Goal: Information Seeking & Learning: Learn about a topic

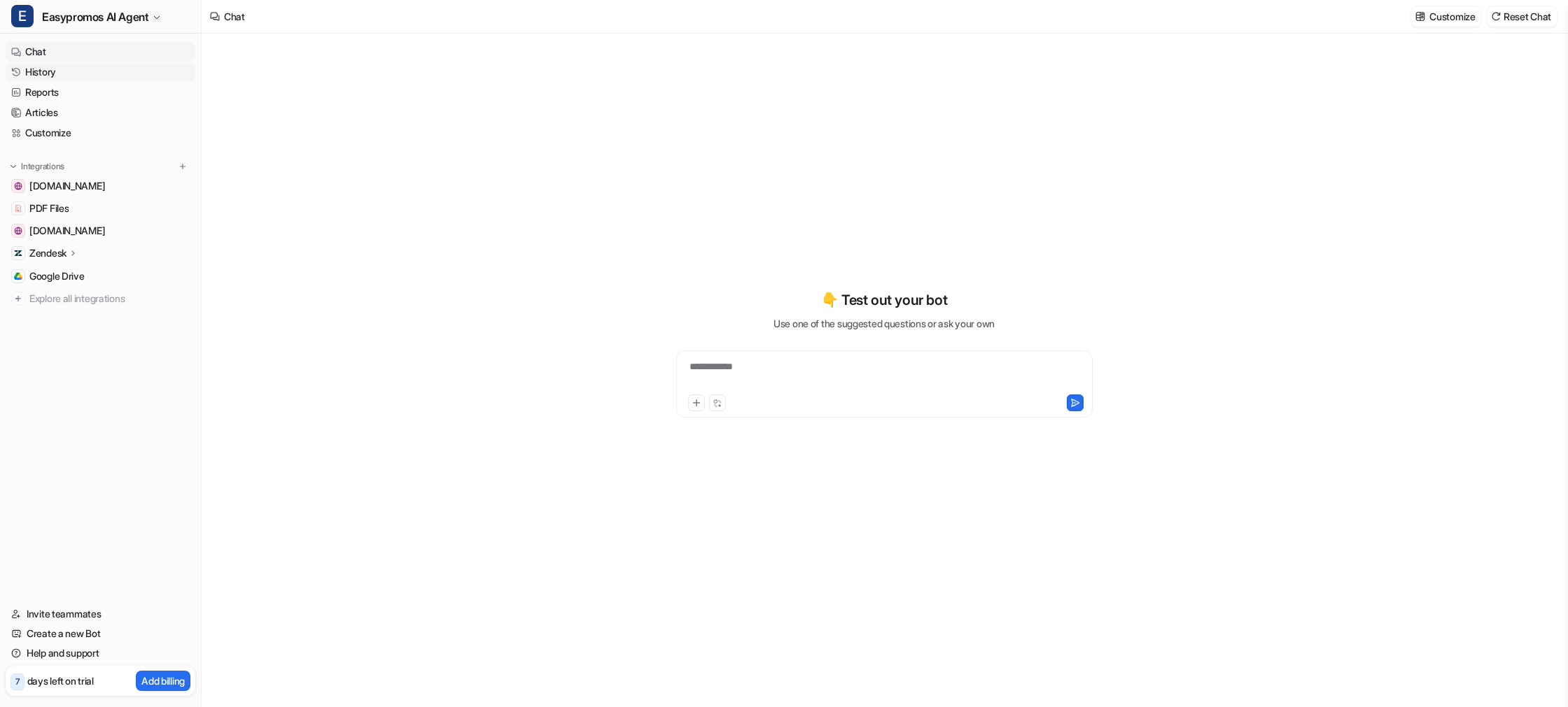
click at [71, 71] on link "History" at bounding box center [101, 72] width 190 height 20
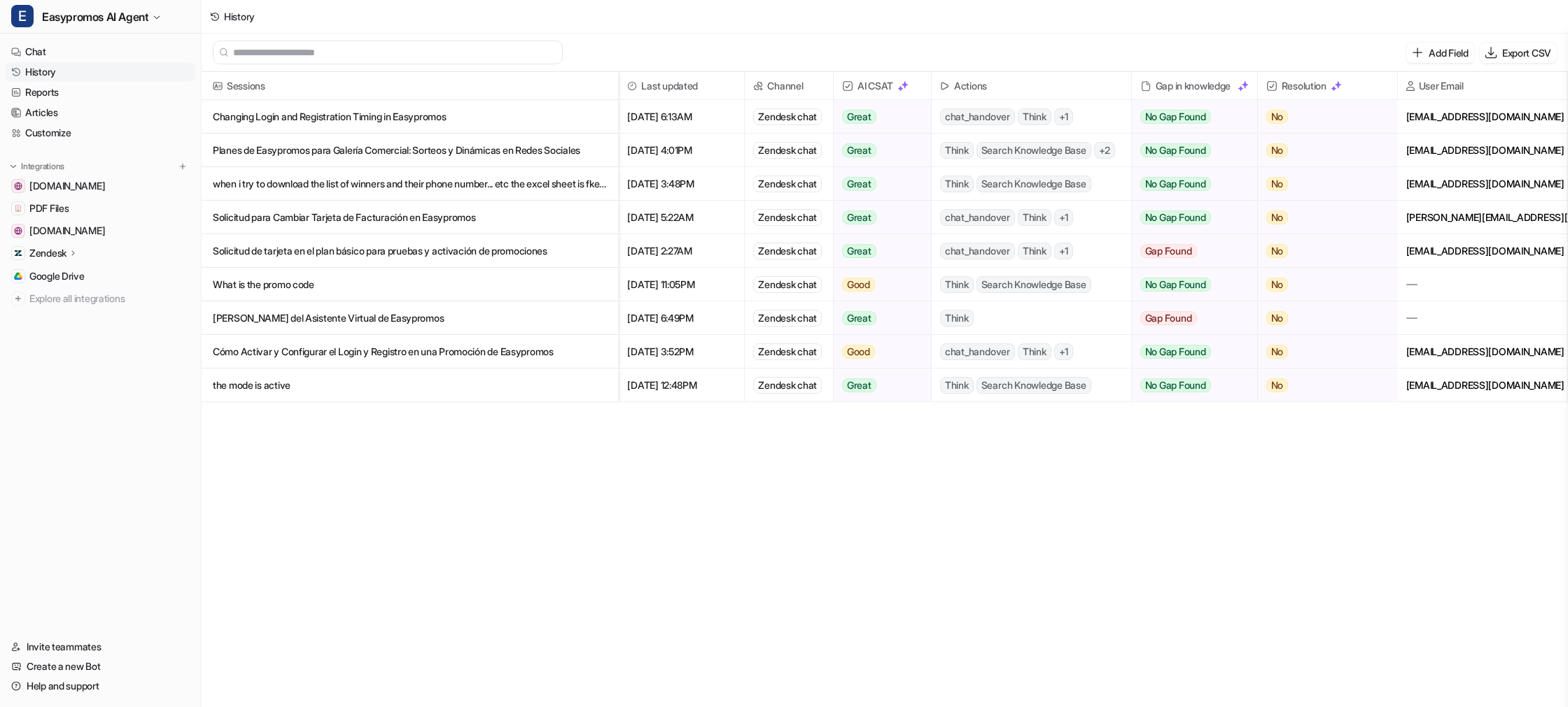
click at [334, 54] on input "text" at bounding box center [394, 52] width 322 height 23
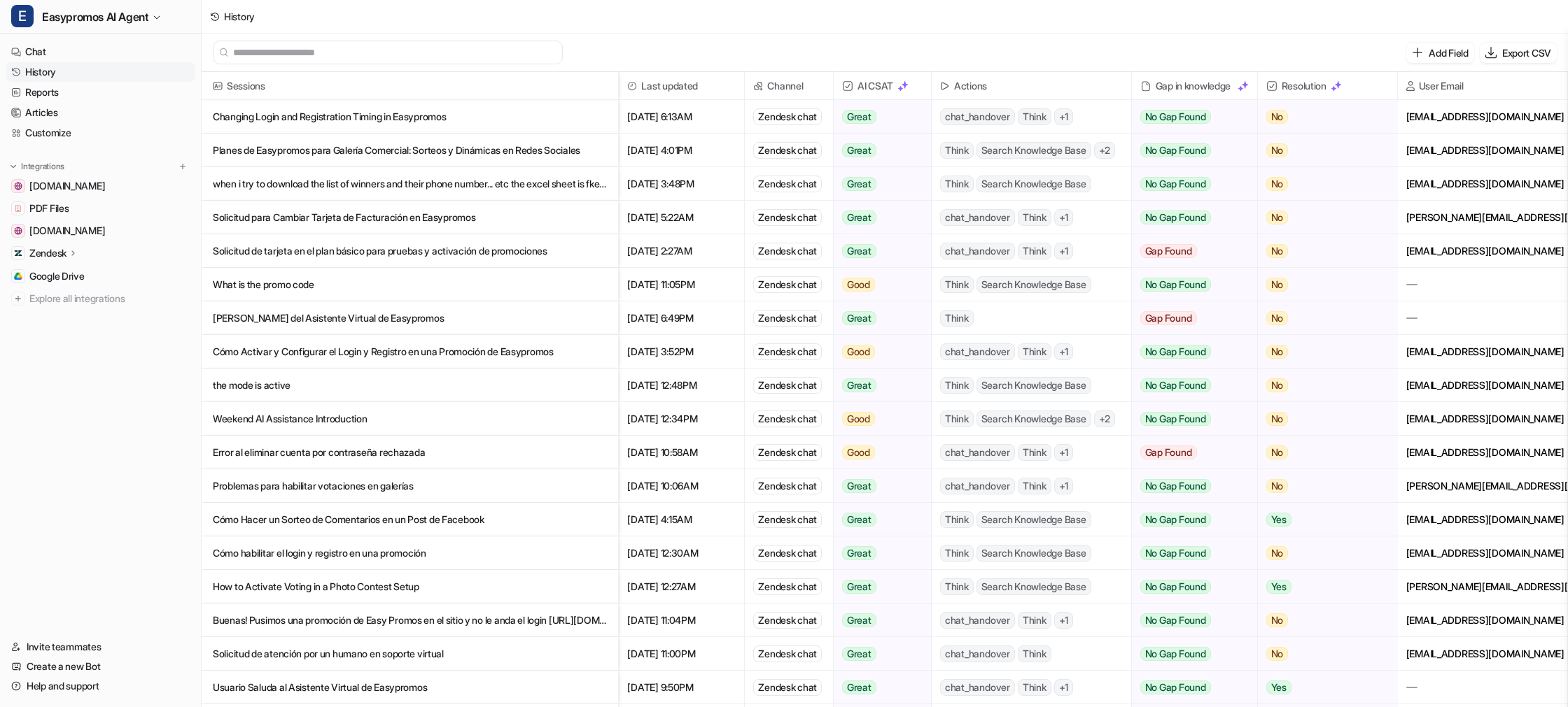
click at [306, 156] on p "Planes de Easypromos para Galería Comercial: Sorteos y Dinámicas en Redes Socia…" at bounding box center [409, 150] width 394 height 33
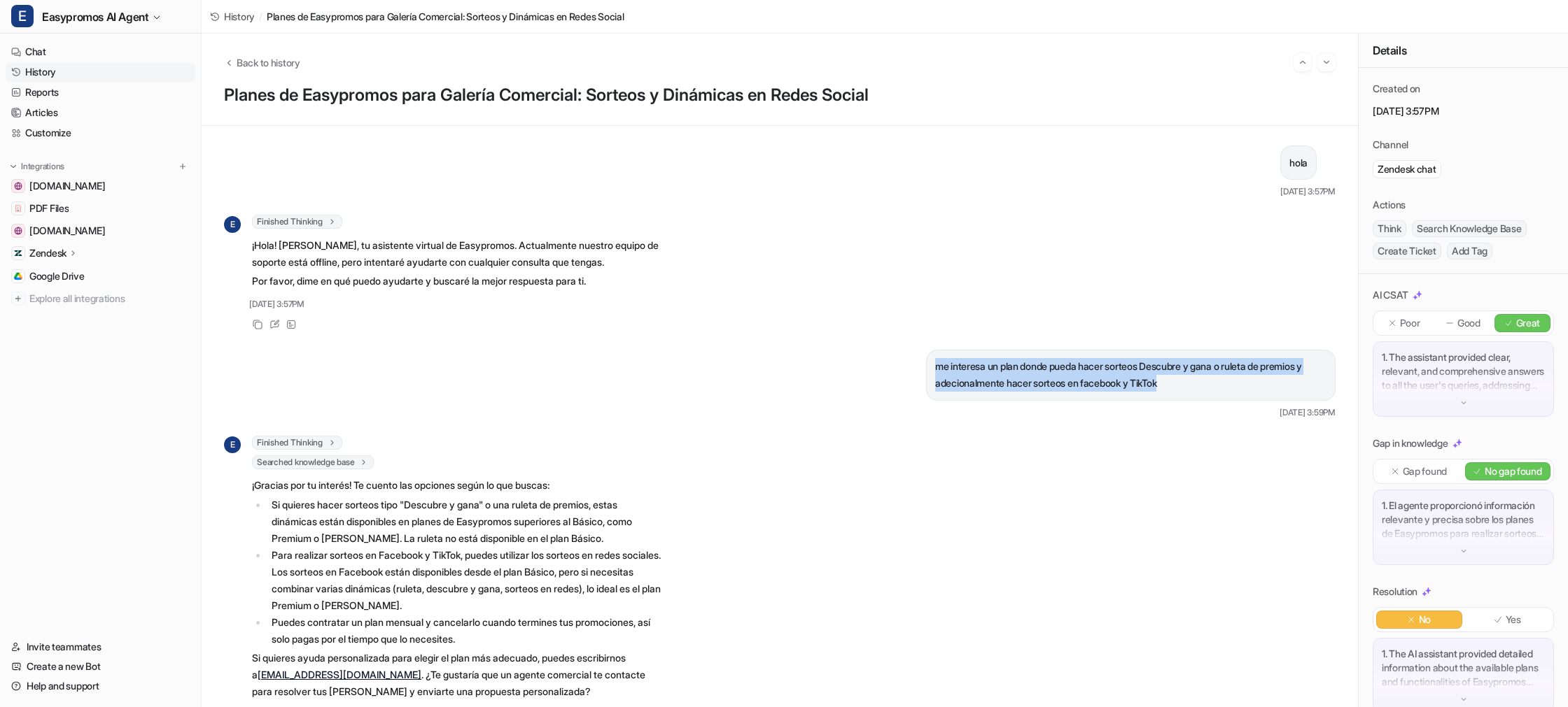
drag, startPoint x: 941, startPoint y: 366, endPoint x: 1191, endPoint y: 391, distance: 251.2
click at [1191, 391] on p "me interesa un plan donde pueda hacer sorteos Descubre y gana o ruleta de premi…" at bounding box center [1130, 375] width 391 height 33
copy p "me interesa un plan donde pueda hacer sorteos Descubre y gana o ruleta de premi…"
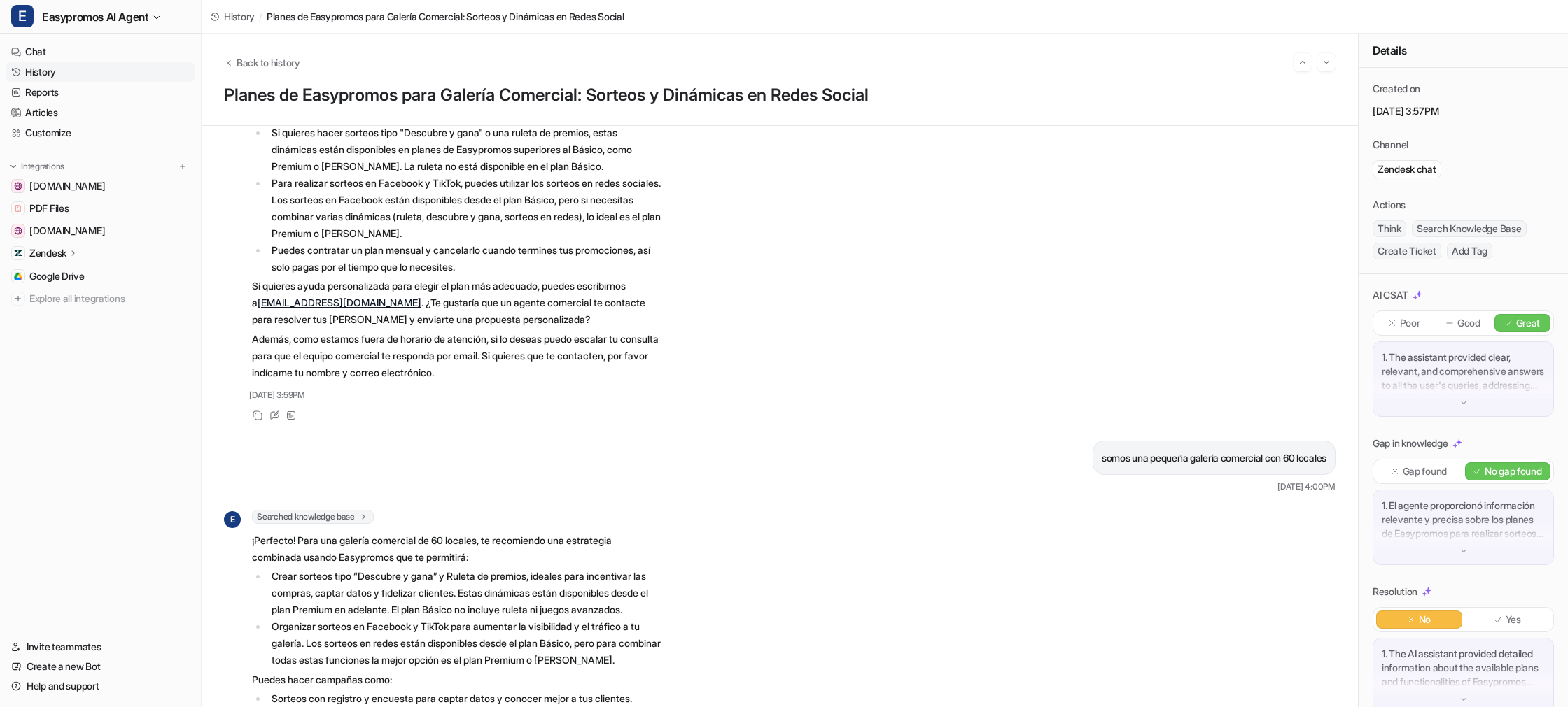
scroll to position [379, 0]
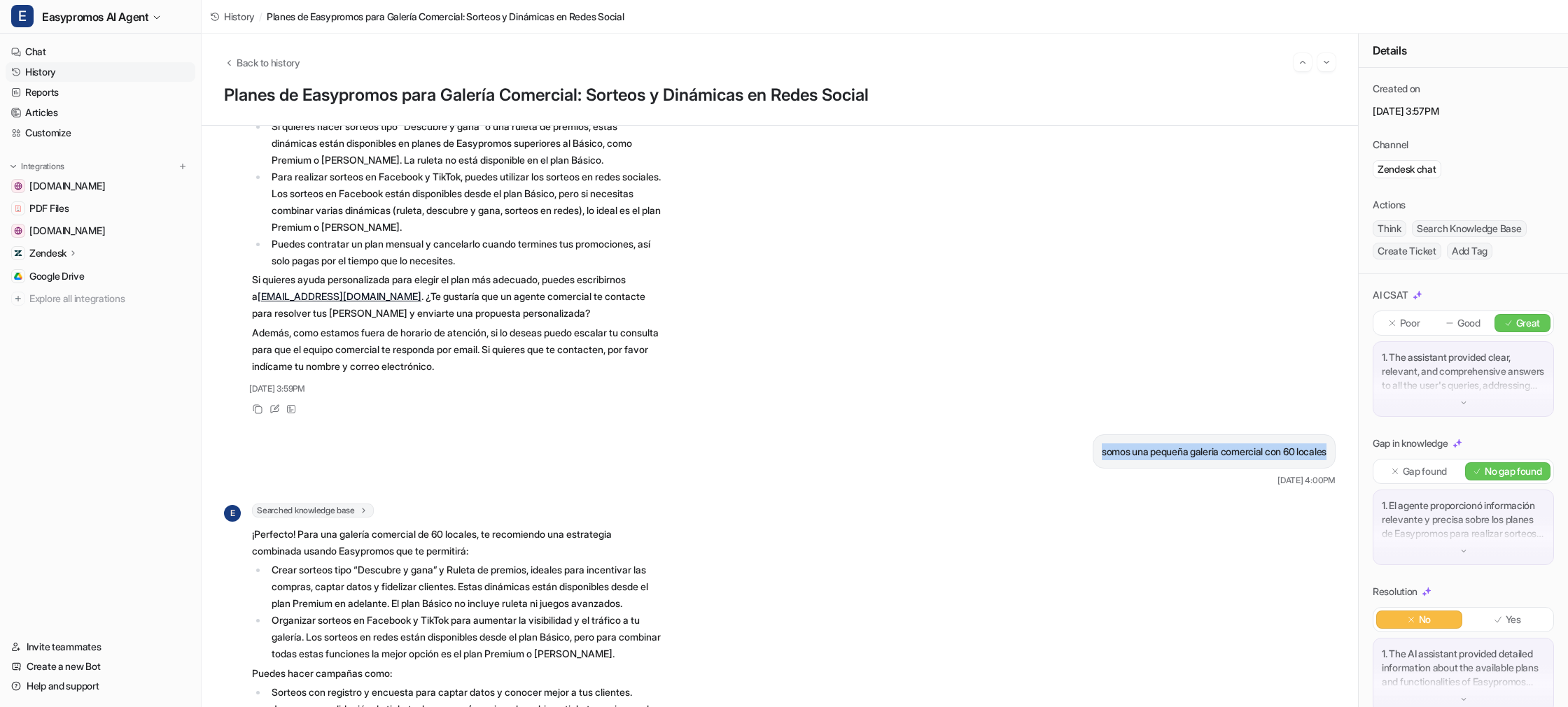
drag, startPoint x: 1085, startPoint y: 453, endPoint x: 1328, endPoint y: 452, distance: 243.0
click at [1328, 452] on div "somos una pequeña galeria comercial con 60 locales" at bounding box center [1213, 451] width 243 height 34
copy p "somos una pequeña galeria comercial con 60 locales"
click at [38, 68] on link "History" at bounding box center [101, 72] width 190 height 20
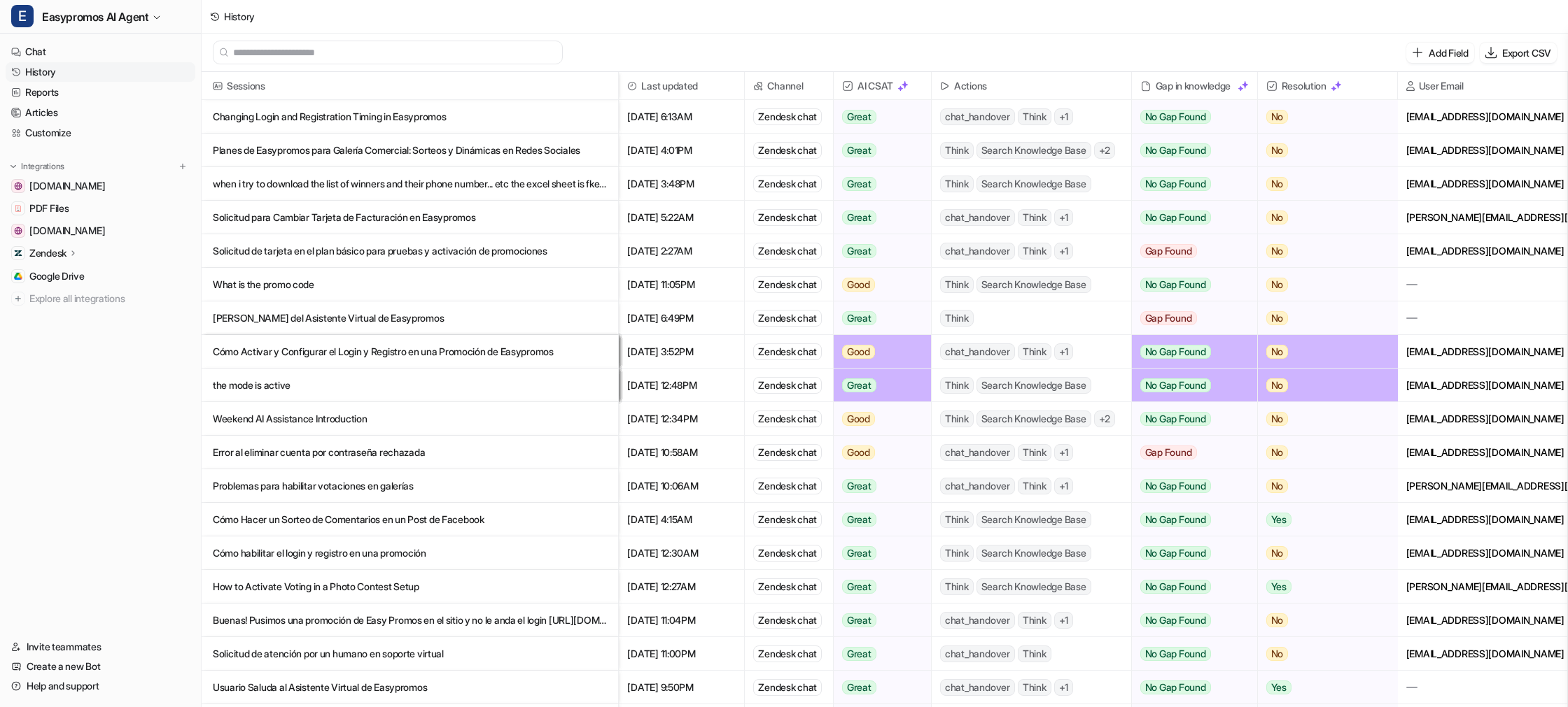
click at [322, 423] on p "Weekend AI Assistance Introduction" at bounding box center [409, 419] width 394 height 33
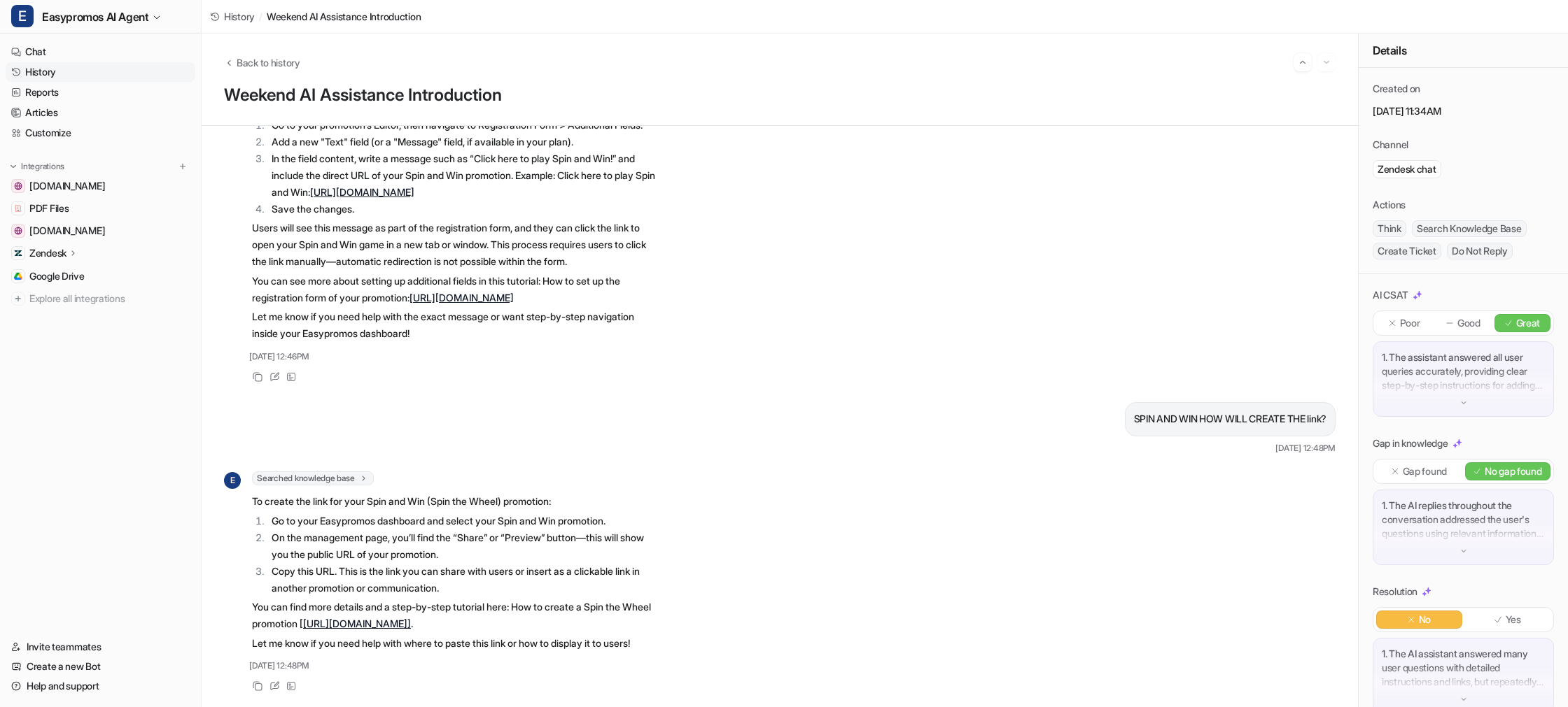
scroll to position [5891, 0]
